Goal: Check status: Check status

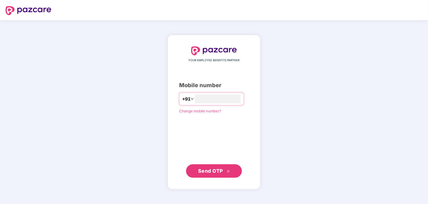
type input "**********"
click at [221, 172] on span "Send OTP" at bounding box center [210, 171] width 25 height 6
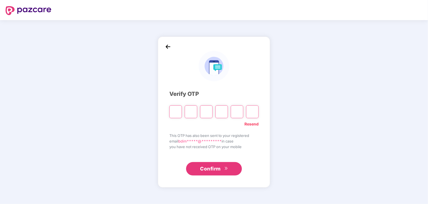
type input "*"
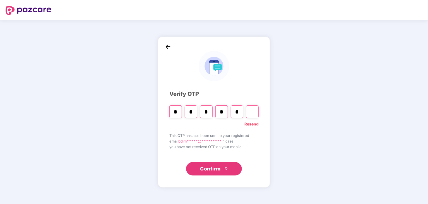
type input "*"
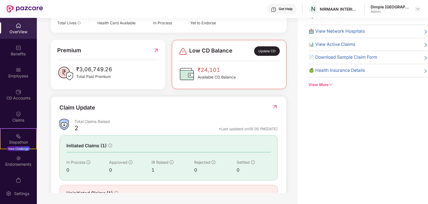
scroll to position [30, 0]
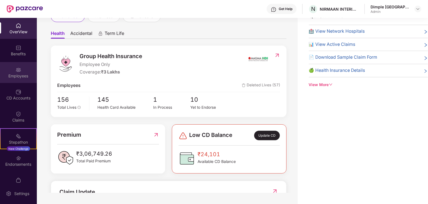
click at [12, 76] on div "Employees" at bounding box center [18, 76] width 37 height 6
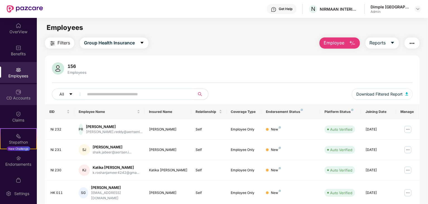
click at [8, 97] on div "CD Accounts" at bounding box center [18, 98] width 37 height 6
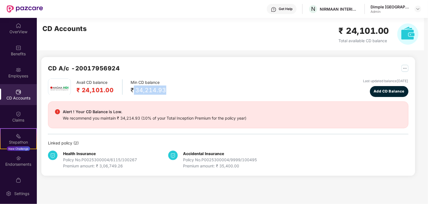
drag, startPoint x: 132, startPoint y: 90, endPoint x: 188, endPoint y: 91, distance: 56.1
click at [188, 91] on div "Avail CD balance ₹ 24,101.00 Min CD balance ₹ 34,214.93 Last updated balance [D…" at bounding box center [228, 87] width 361 height 18
click at [174, 112] on div "Alert ! Your CD Balance is Low." at bounding box center [155, 111] width 184 height 7
click at [16, 30] on div "OverView" at bounding box center [18, 32] width 37 height 6
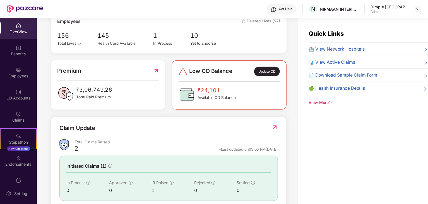
scroll to position [112, 0]
drag, startPoint x: 93, startPoint y: 82, endPoint x: 66, endPoint y: 82, distance: 26.5
click at [66, 85] on div "₹3,06,749.26 Total Paid Premium" at bounding box center [108, 93] width 102 height 17
click at [296, 133] on div "Welcome back, Dimple [GEOGRAPHIC_DATA] [PERSON_NAME]! Here is what’s going on w…" at bounding box center [167, 114] width 261 height 193
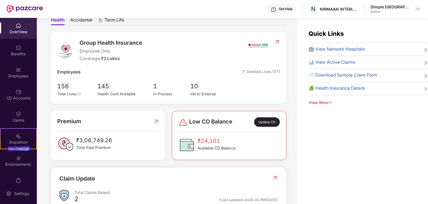
scroll to position [0, 0]
